Goal: Navigation & Orientation: Go to known website

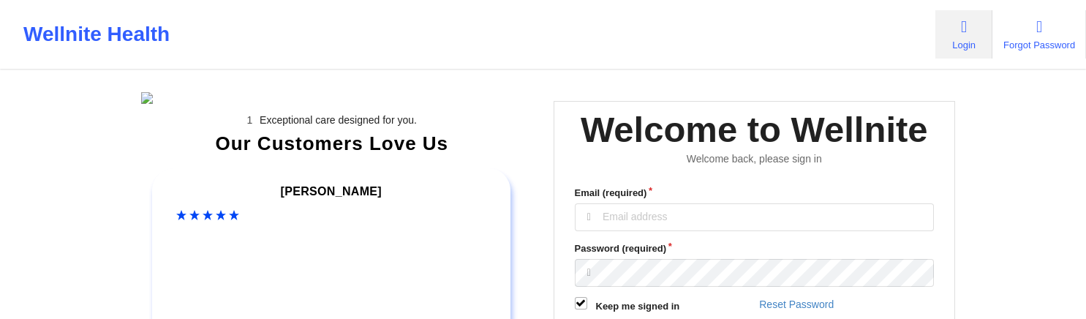
scroll to position [151, 0]
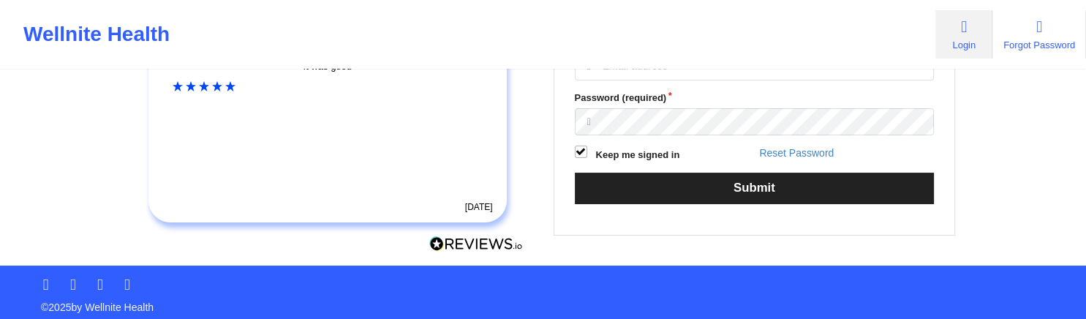
scroll to position [151, 0]
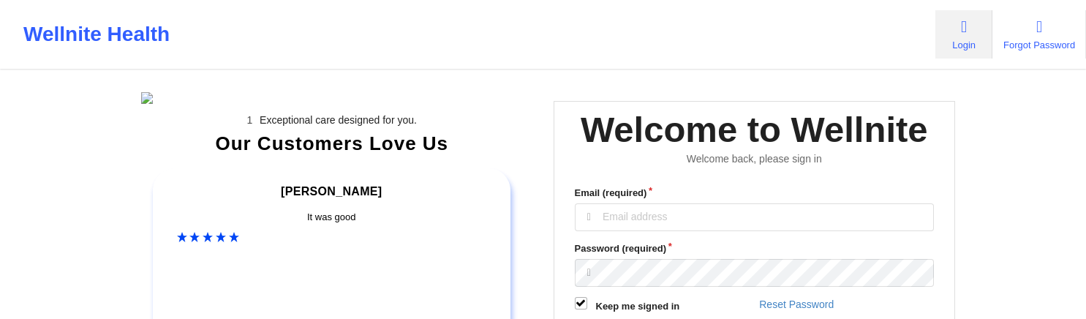
scroll to position [151, 0]
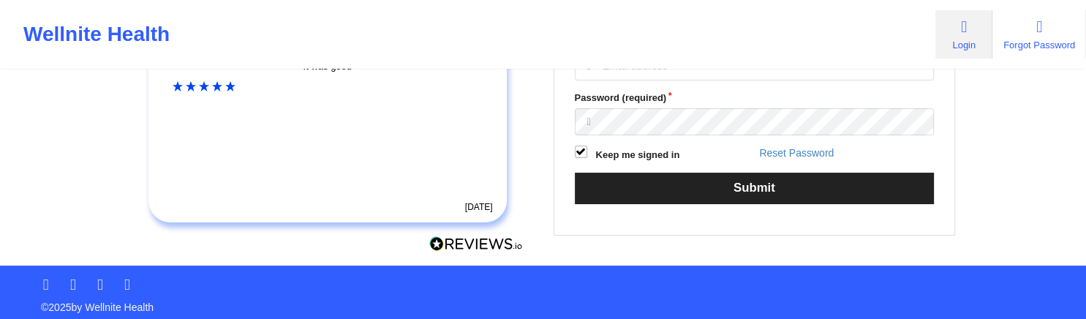
scroll to position [151, 0]
